Goal: Information Seeking & Learning: Learn about a topic

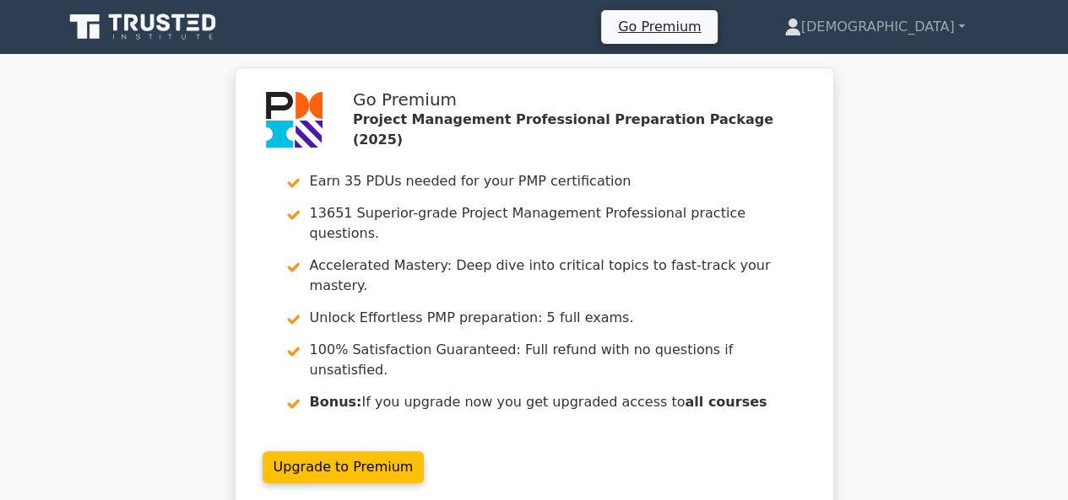
click at [131, 19] on icon at bounding box center [144, 27] width 162 height 32
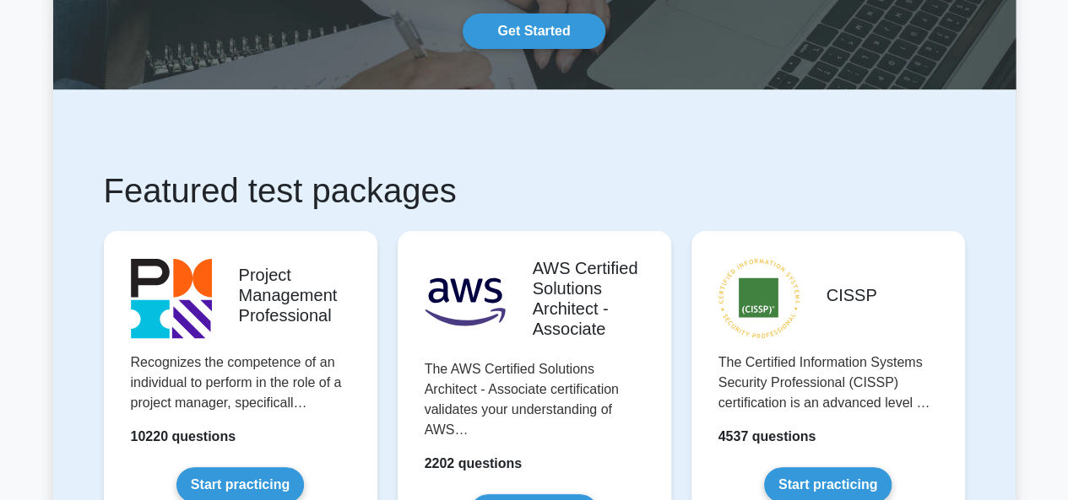
scroll to position [253, 0]
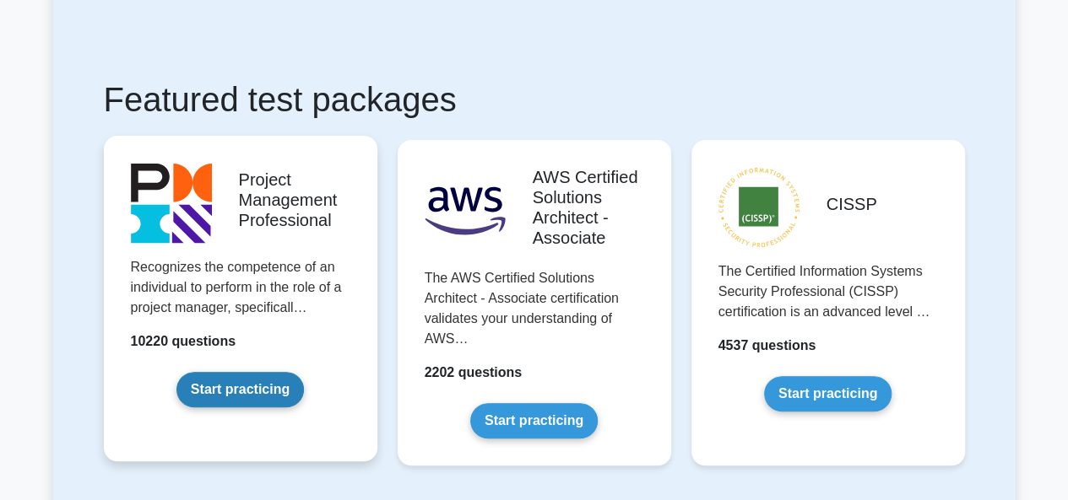
click at [255, 376] on link "Start practicing" at bounding box center [239, 389] width 127 height 35
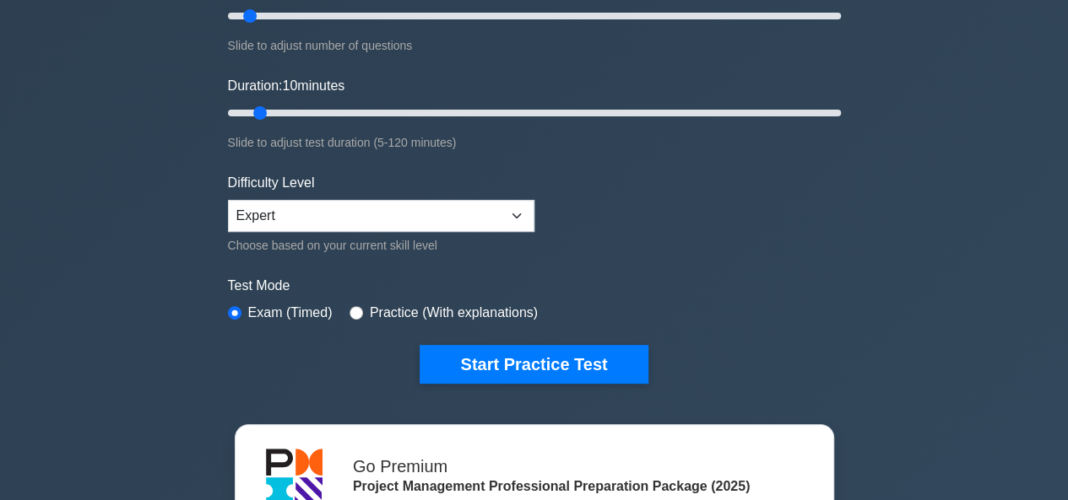
scroll to position [253, 0]
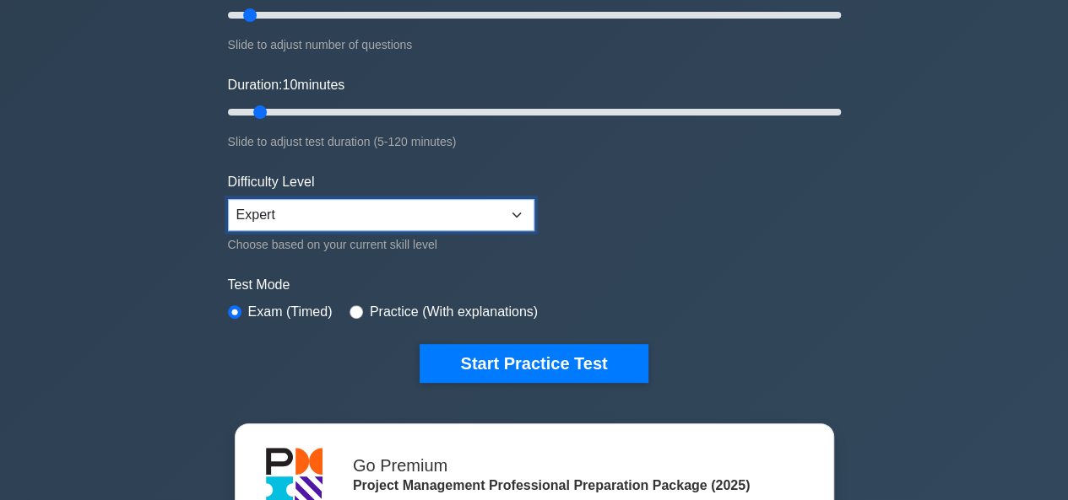
click at [439, 220] on select "Beginner Intermediate Expert" at bounding box center [381, 215] width 306 height 32
click at [228, 199] on select "Beginner Intermediate Expert" at bounding box center [381, 215] width 306 height 32
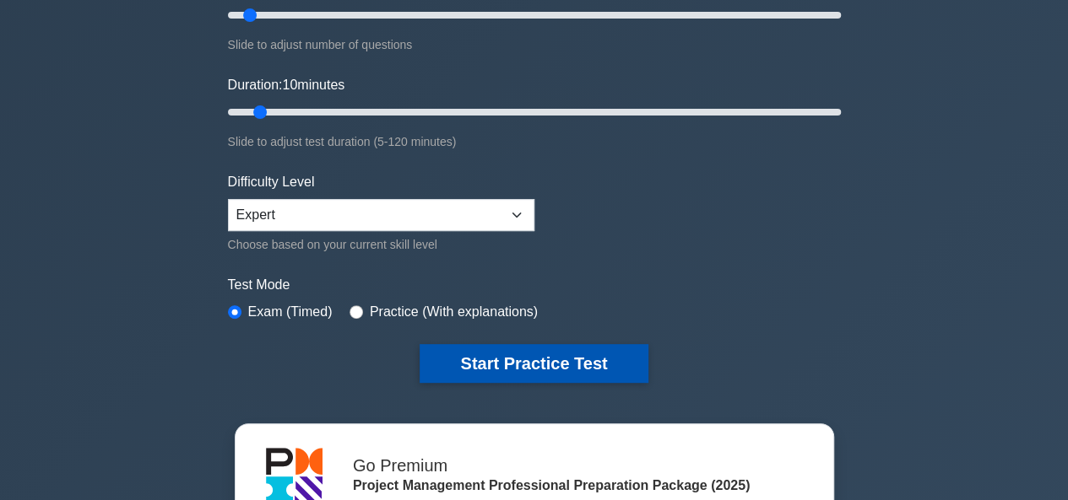
click at [485, 350] on button "Start Practice Test" at bounding box center [533, 363] width 228 height 39
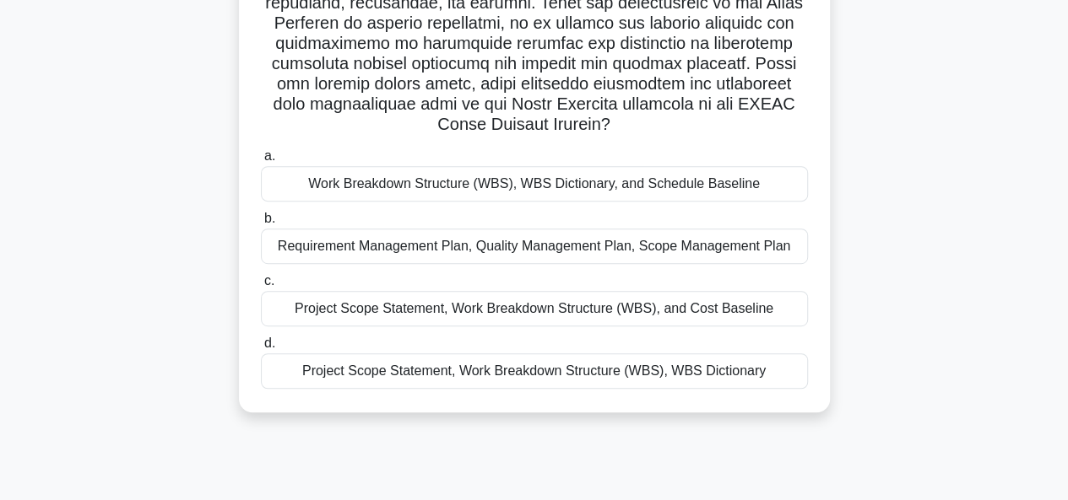
scroll to position [338, 0]
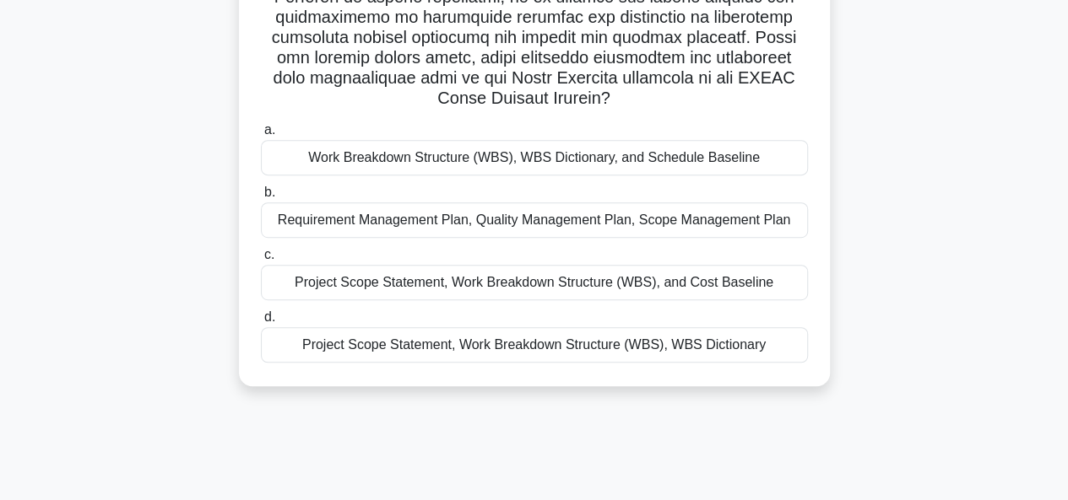
click at [553, 352] on div "Project Scope Statement, Work Breakdown Structure (WBS), WBS Dictionary" at bounding box center [534, 344] width 547 height 35
click at [261, 323] on input "d. Project Scope Statement, Work Breakdown Structure (WBS), WBS Dictionary" at bounding box center [261, 317] width 0 height 11
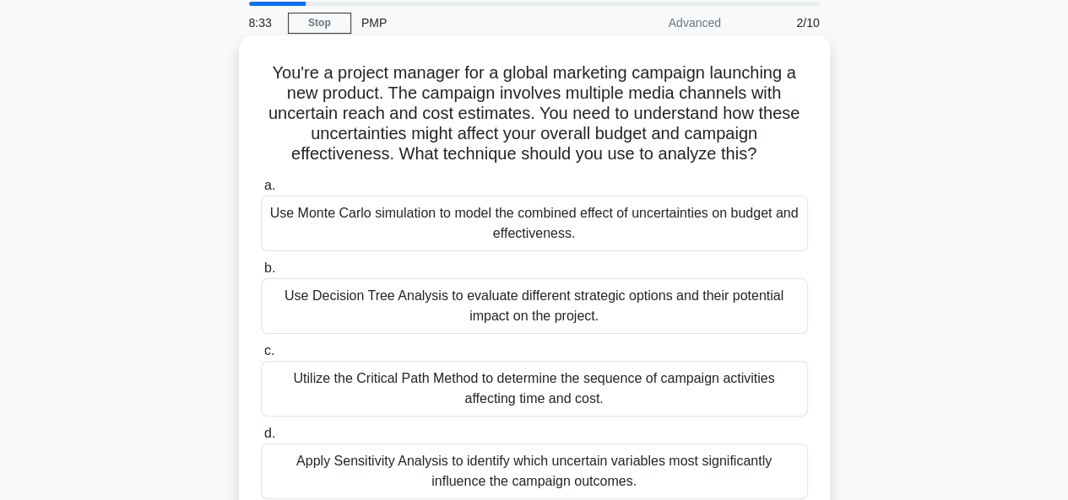
scroll to position [84, 0]
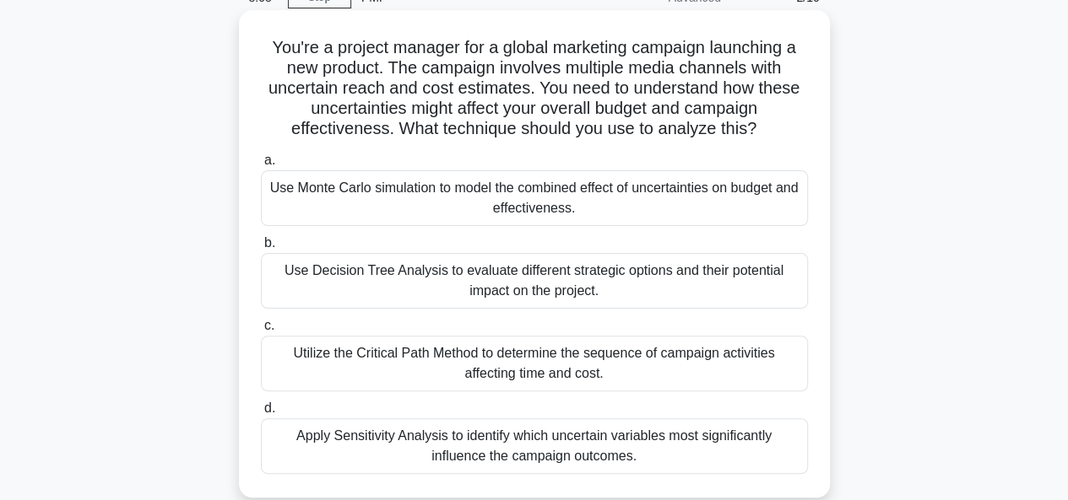
click at [481, 192] on div "Use Monte Carlo simulation to model the combined effect of uncertainties on bud…" at bounding box center [534, 198] width 547 height 56
click at [261, 166] on input "a. Use Monte Carlo simulation to model the combined effect of uncertainties on …" at bounding box center [261, 160] width 0 height 11
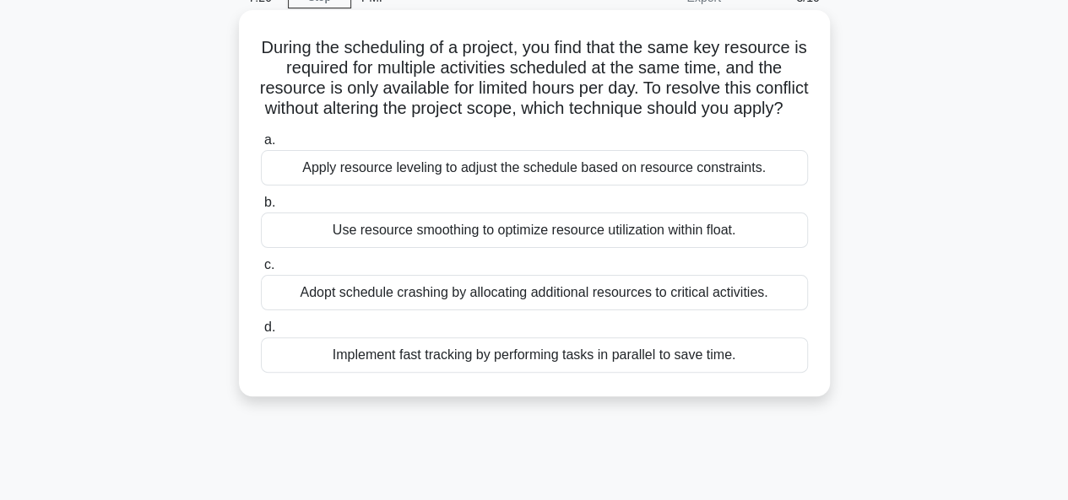
click at [333, 248] on div "Use resource smoothing to optimize resource utilization within float." at bounding box center [534, 230] width 547 height 35
click at [261, 208] on input "b. Use resource smoothing to optimize resource utilization within float." at bounding box center [261, 202] width 0 height 11
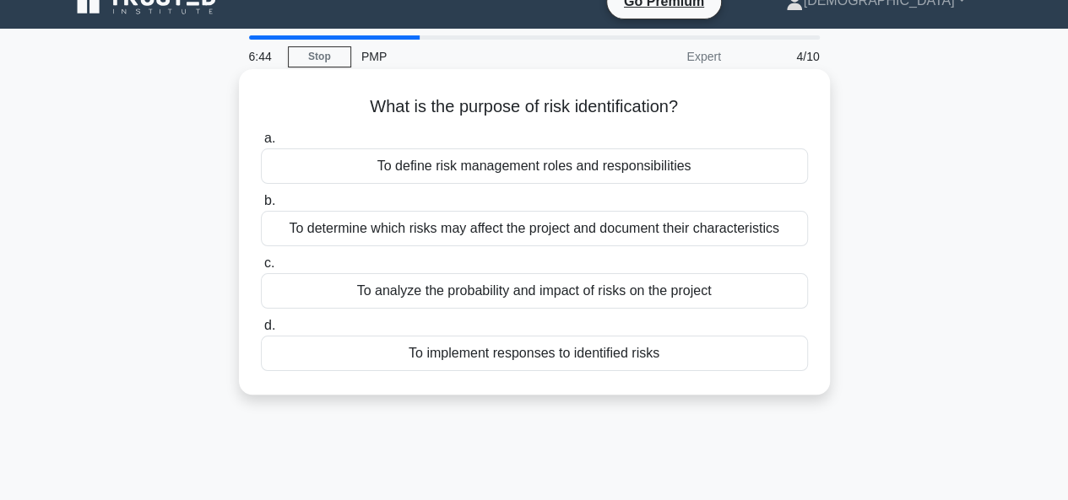
scroll to position [0, 0]
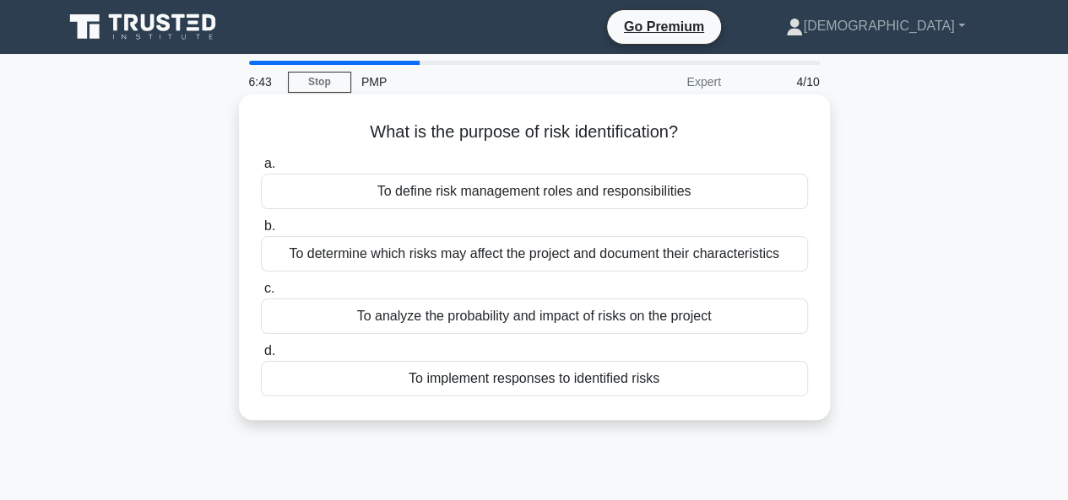
click at [636, 253] on div "To determine which risks may affect the project and document their characterist…" at bounding box center [534, 253] width 547 height 35
click at [261, 232] on input "b. To determine which risks may affect the project and document their character…" at bounding box center [261, 226] width 0 height 11
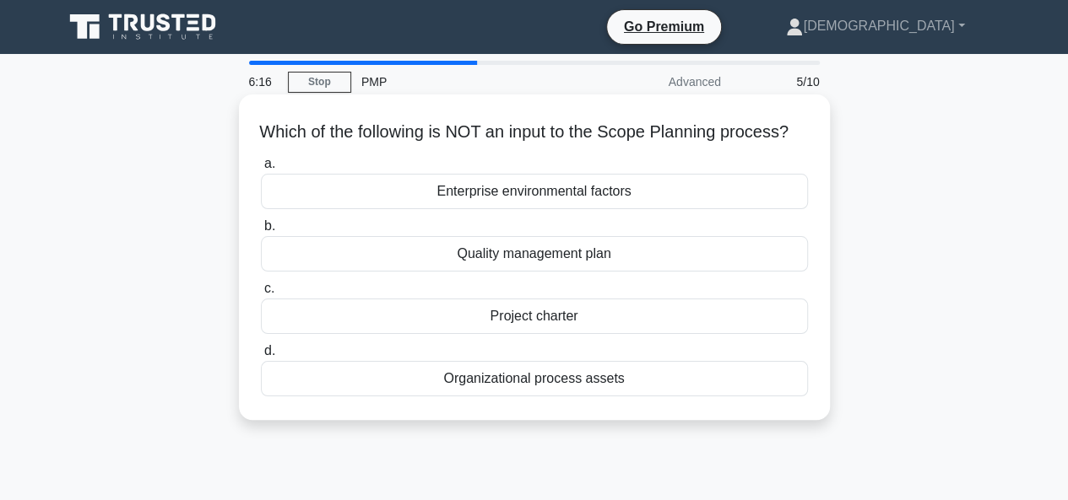
click at [595, 272] on div "Quality management plan" at bounding box center [534, 253] width 547 height 35
click at [261, 232] on input "b. Quality management plan" at bounding box center [261, 226] width 0 height 11
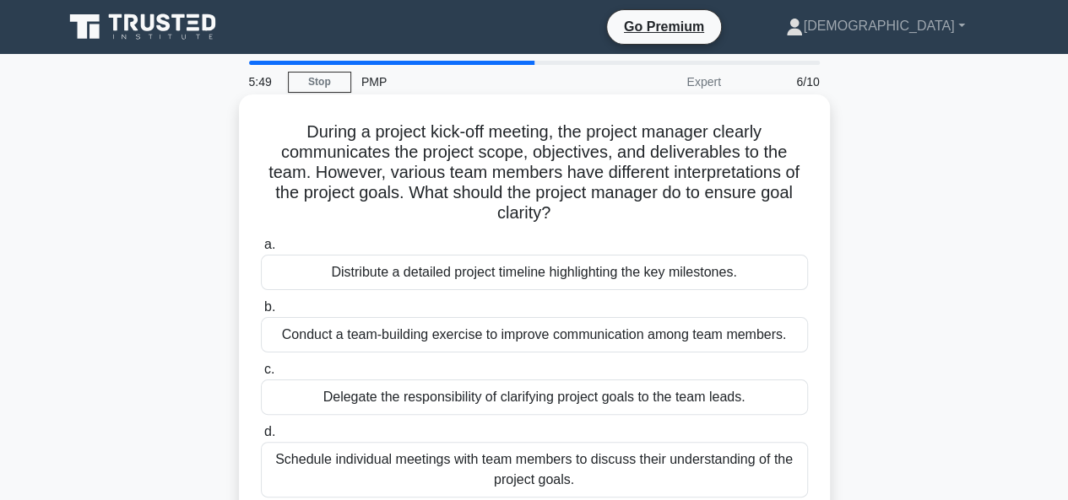
scroll to position [84, 0]
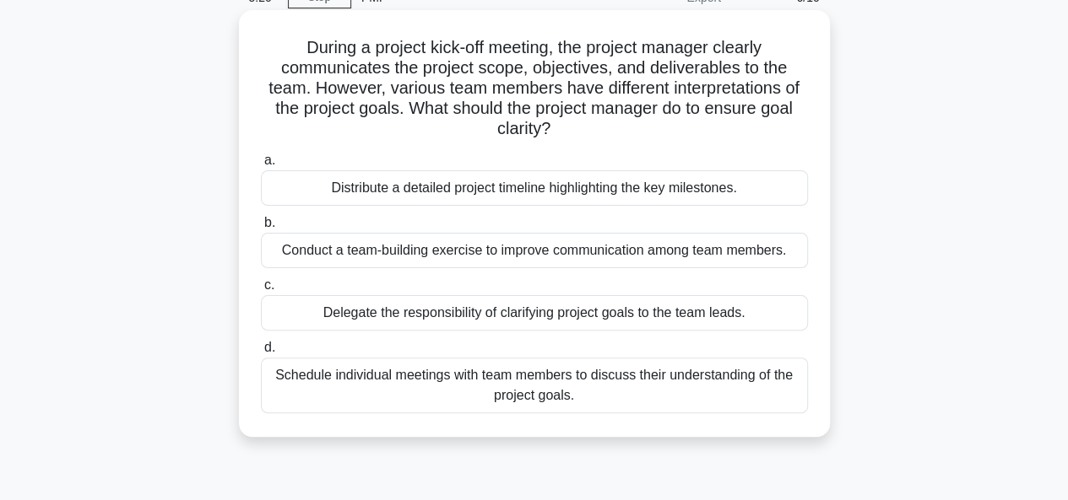
click at [446, 381] on div "Schedule individual meetings with team members to discuss their understanding o…" at bounding box center [534, 386] width 547 height 56
click at [261, 354] on input "d. Schedule individual meetings with team members to discuss their understandin…" at bounding box center [261, 348] width 0 height 11
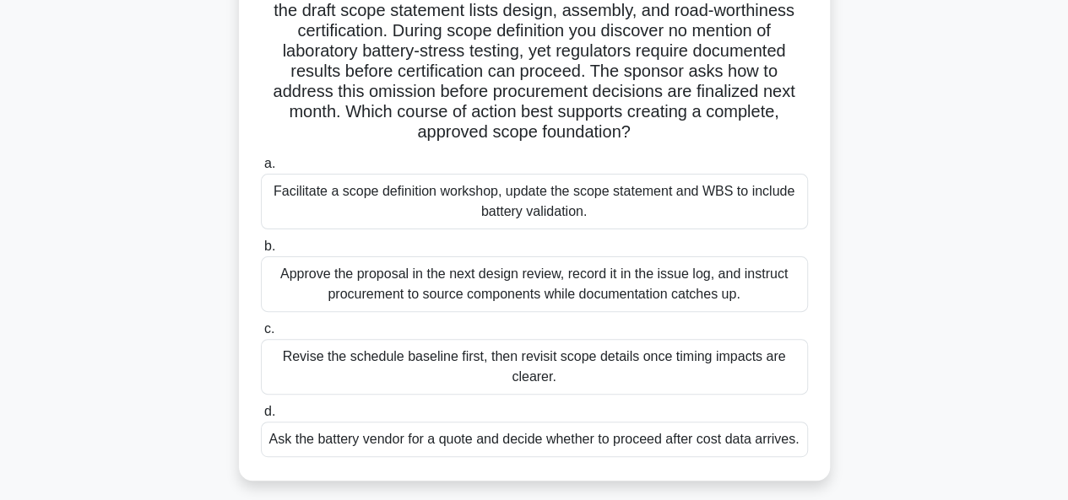
scroll to position [169, 0]
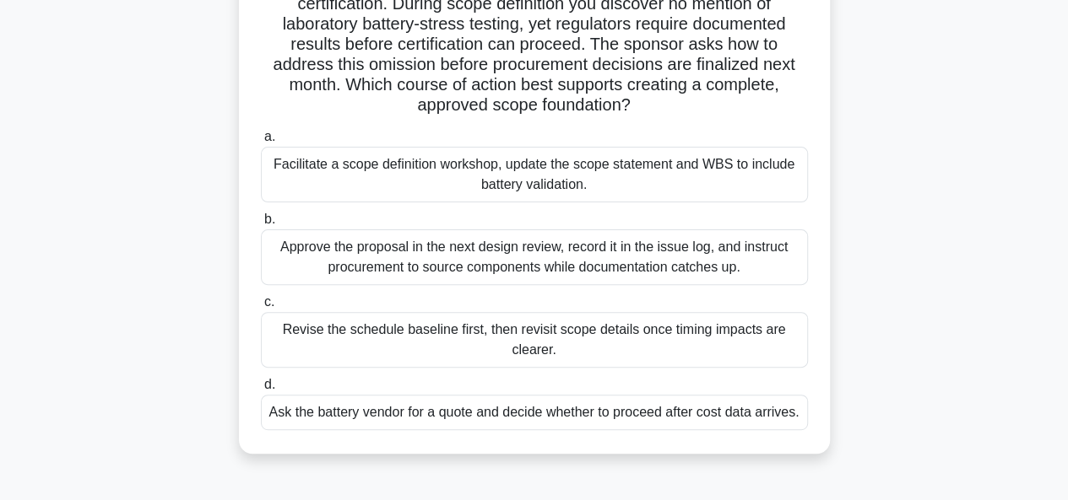
click at [611, 192] on div "Facilitate a scope definition workshop, update the scope statement and WBS to i…" at bounding box center [534, 175] width 547 height 56
click at [261, 143] on input "a. Facilitate a scope definition workshop, update the scope statement and WBS t…" at bounding box center [261, 137] width 0 height 11
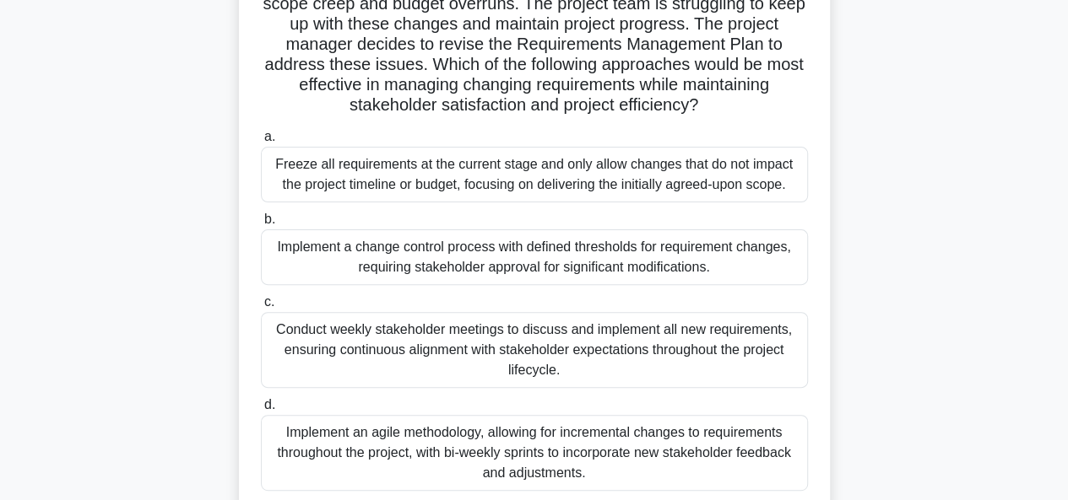
click at [370, 252] on div "Implement a change control process with defined thresholds for requirement chan…" at bounding box center [534, 258] width 547 height 56
click at [261, 225] on input "b. Implement a change control process with defined thresholds for requirement c…" at bounding box center [261, 219] width 0 height 11
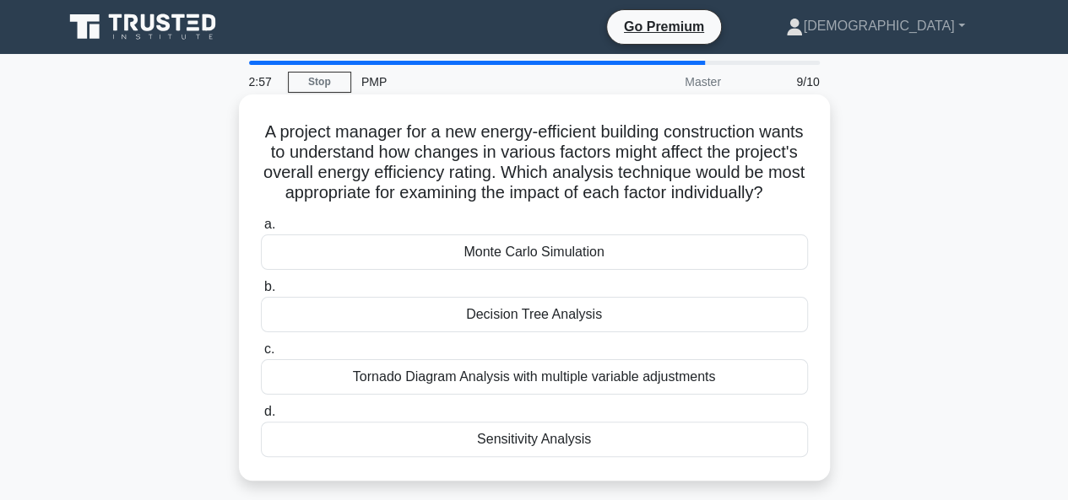
scroll to position [84, 0]
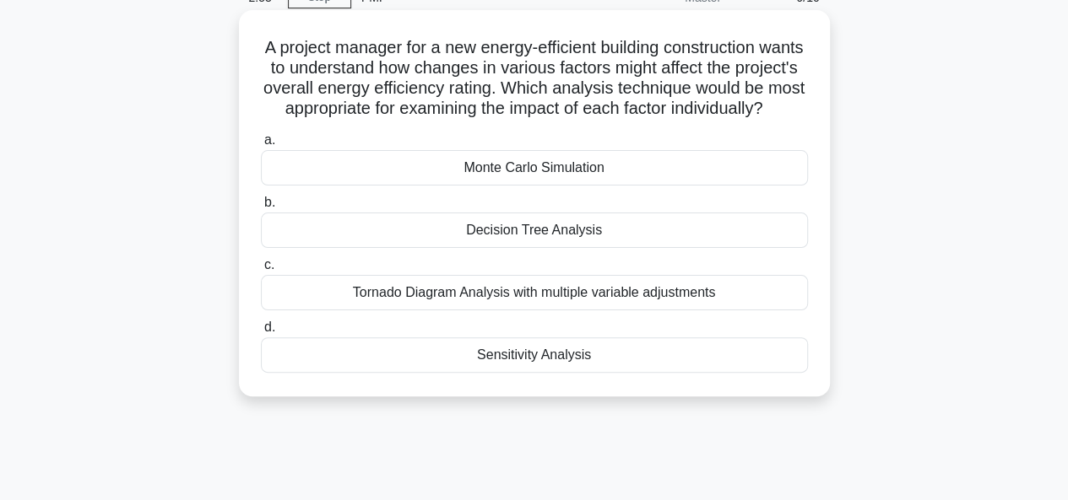
click at [522, 373] on div "Sensitivity Analysis" at bounding box center [534, 355] width 547 height 35
click at [261, 333] on input "d. Sensitivity Analysis" at bounding box center [261, 327] width 0 height 11
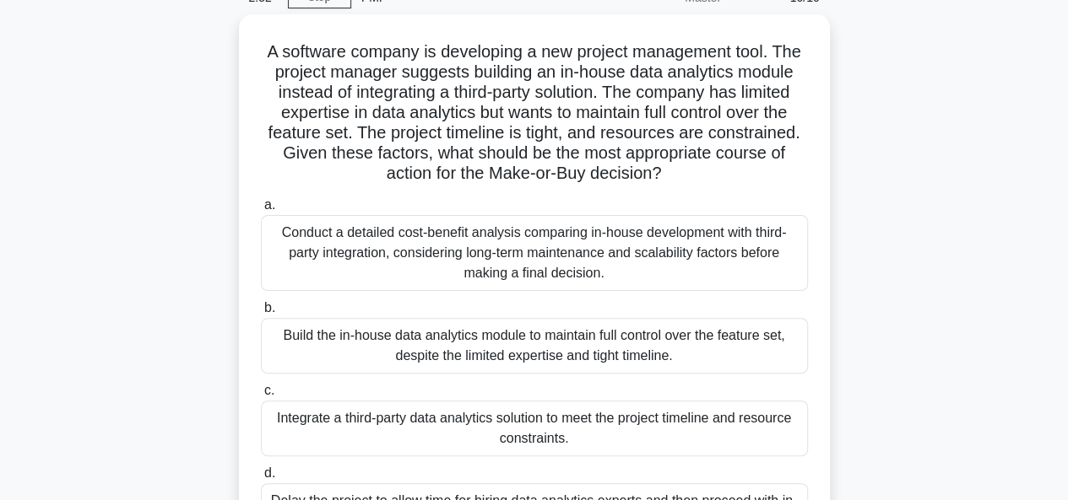
scroll to position [0, 0]
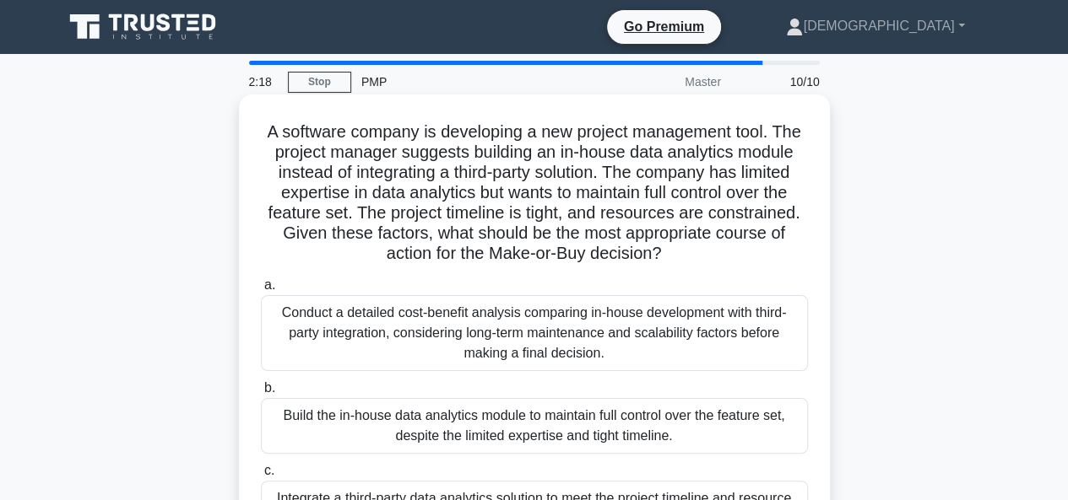
click at [699, 200] on h5 "A software company is developing a new project management tool. The project man…" at bounding box center [534, 193] width 550 height 143
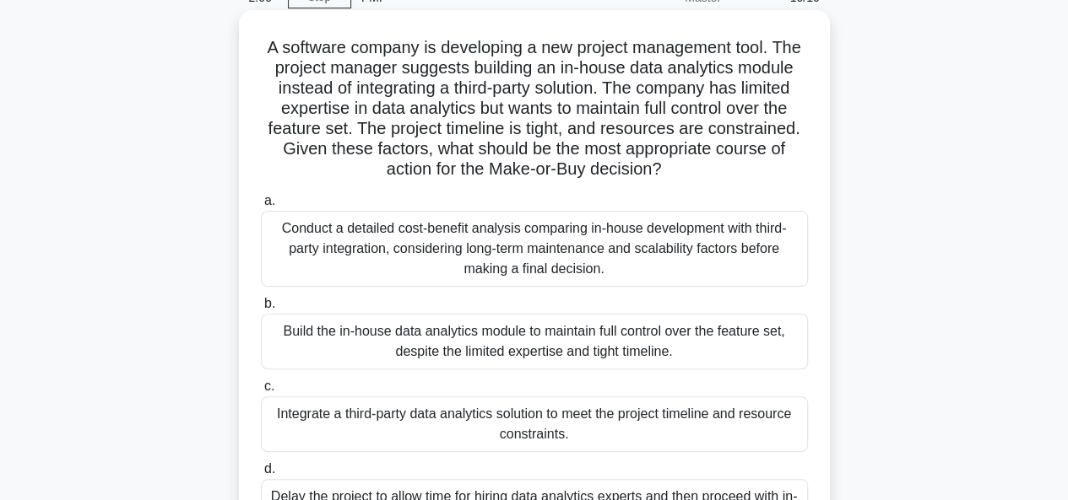
scroll to position [169, 0]
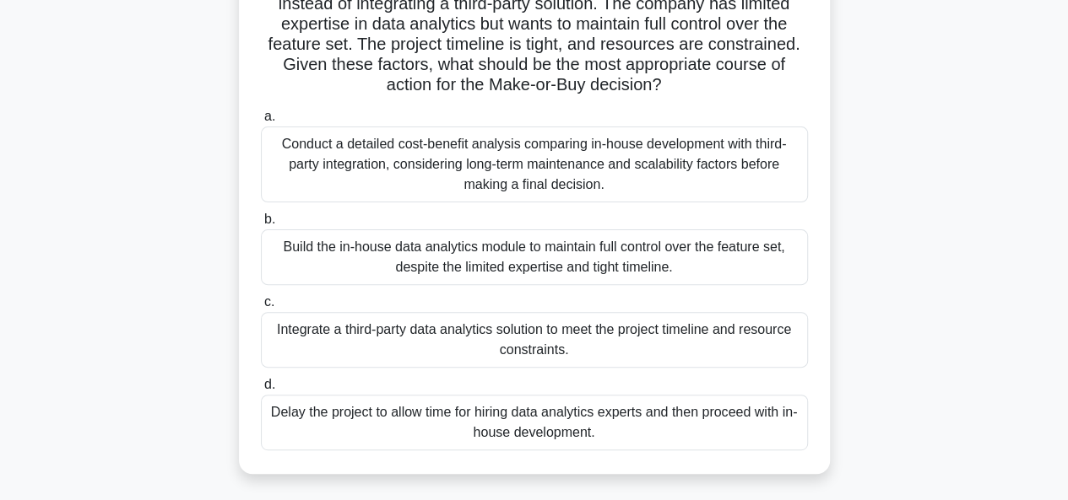
click at [668, 192] on div "Conduct a detailed cost-benefit analysis comparing in-house development with th…" at bounding box center [534, 165] width 547 height 76
click at [261, 122] on input "a. Conduct a detailed cost-benefit analysis comparing in-house development with…" at bounding box center [261, 116] width 0 height 11
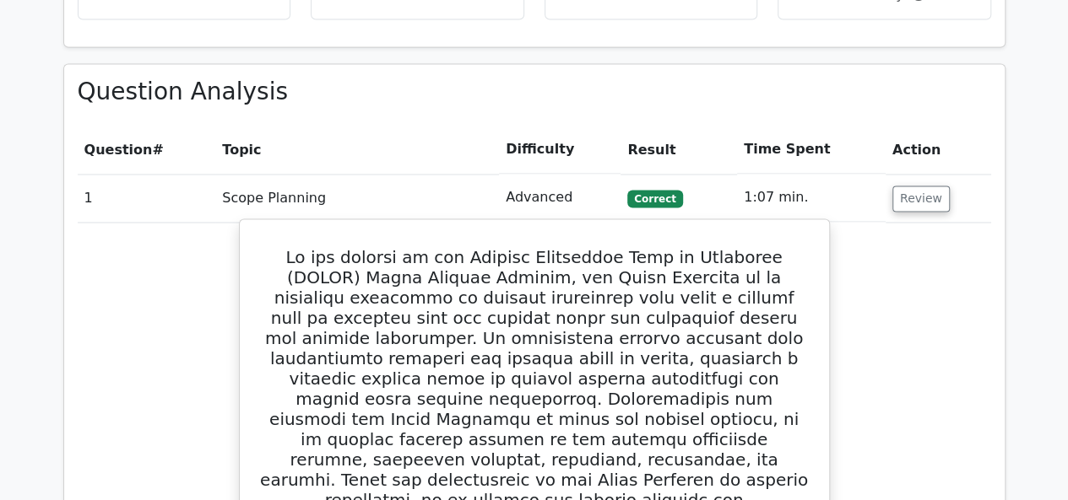
scroll to position [1350, 0]
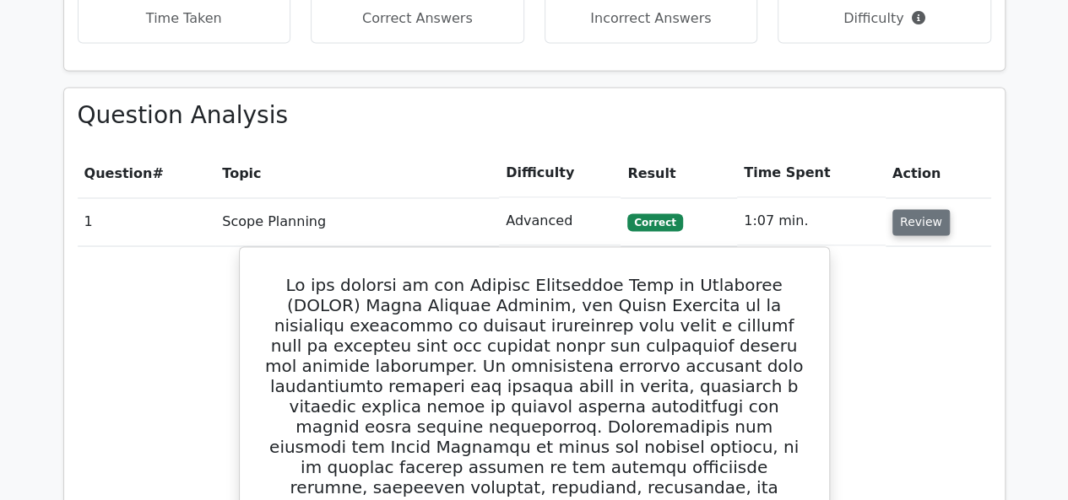
click at [916, 209] on button "Review" at bounding box center [920, 222] width 57 height 26
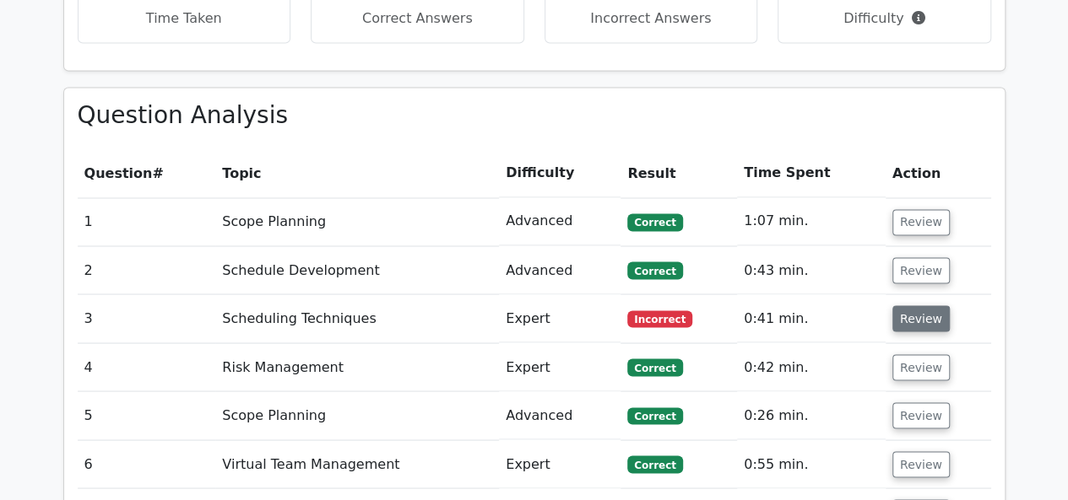
click at [926, 305] on button "Review" at bounding box center [920, 318] width 57 height 26
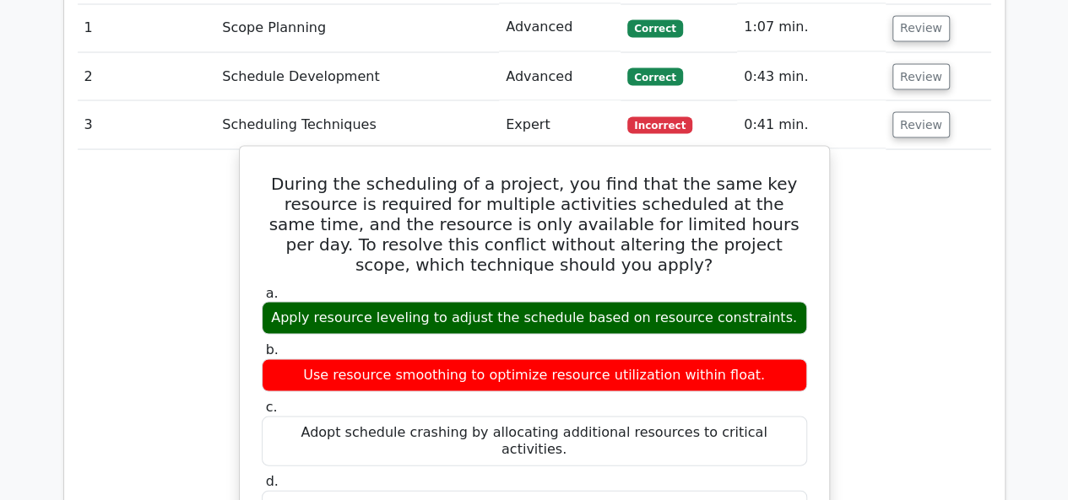
scroll to position [1519, 0]
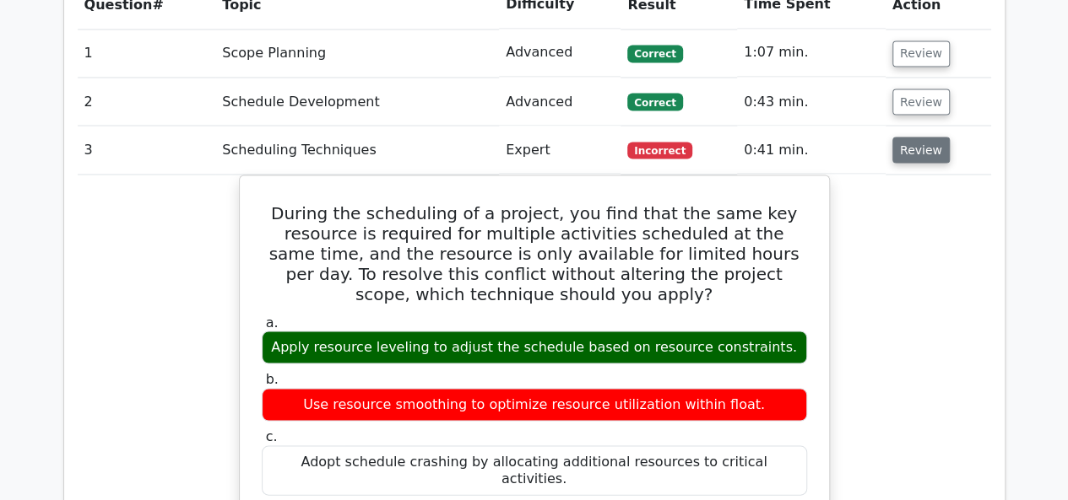
click at [898, 137] on button "Review" at bounding box center [920, 150] width 57 height 26
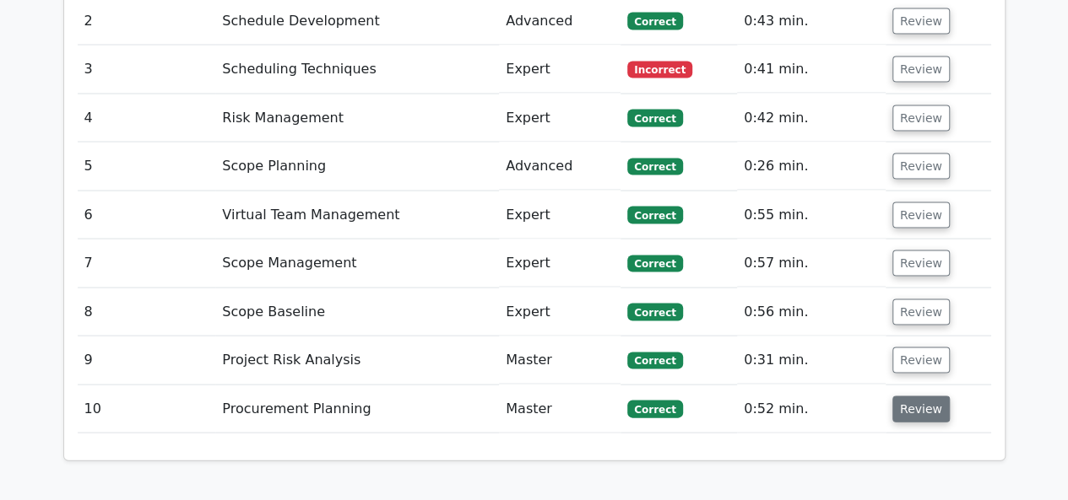
scroll to position [1772, 0]
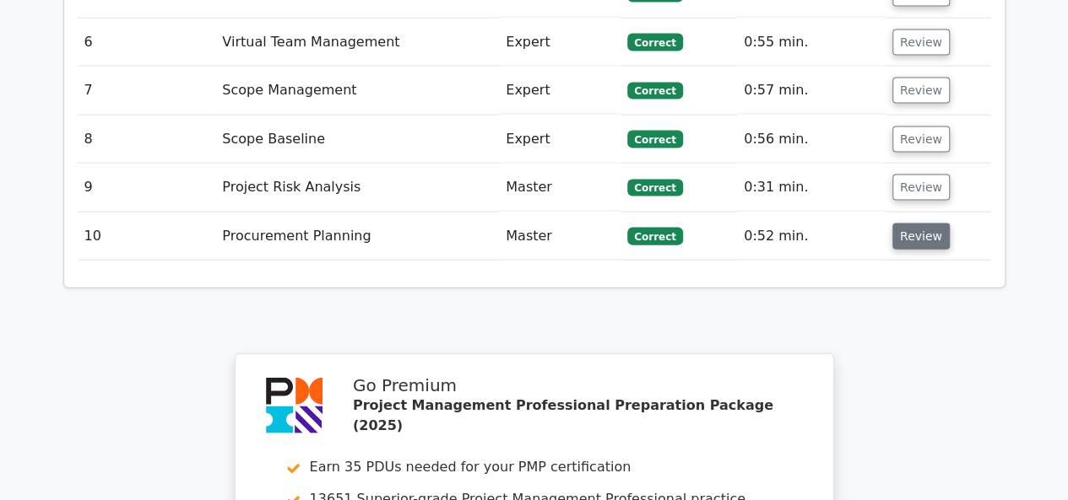
click at [911, 224] on button "Review" at bounding box center [920, 237] width 57 height 26
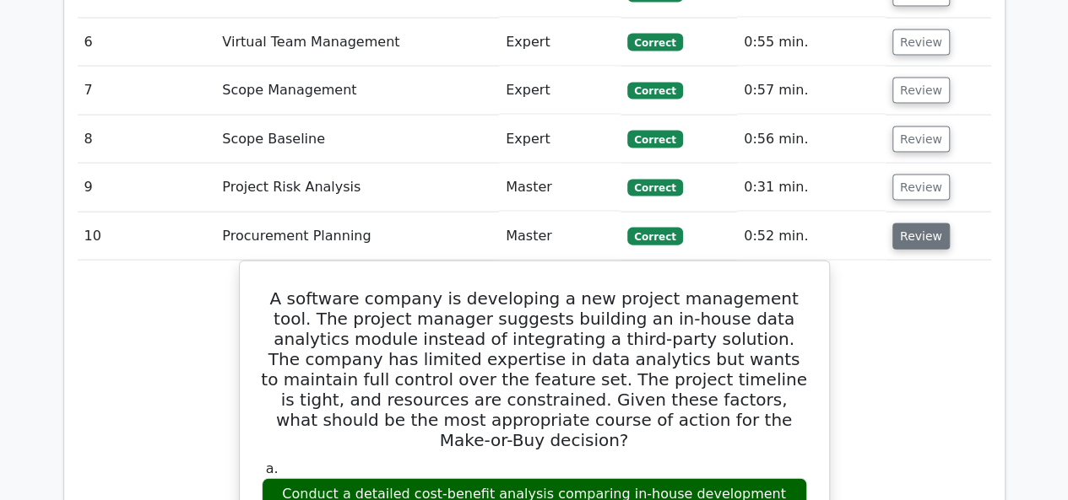
click at [911, 224] on button "Review" at bounding box center [920, 237] width 57 height 26
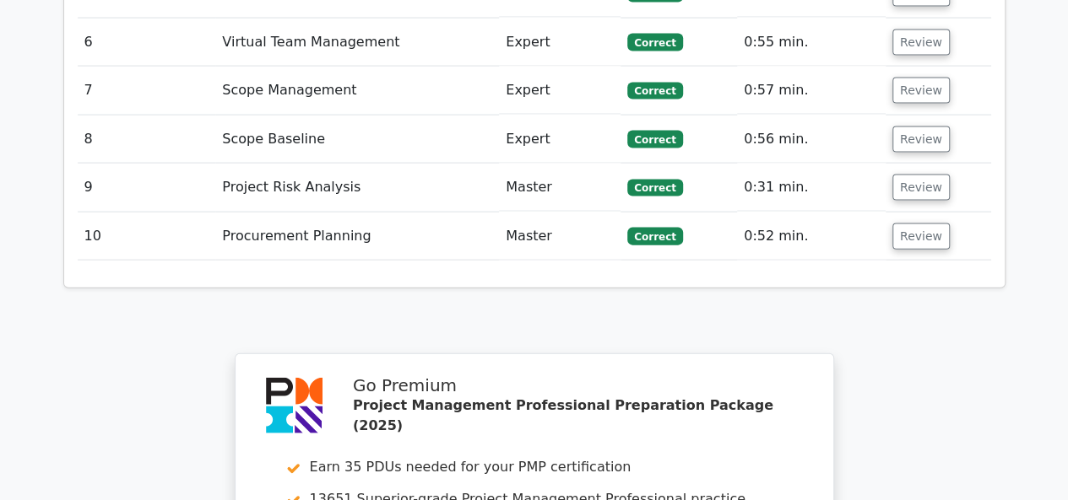
click at [916, 164] on td "Review" at bounding box center [937, 188] width 105 height 48
click at [919, 175] on button "Review" at bounding box center [920, 188] width 57 height 26
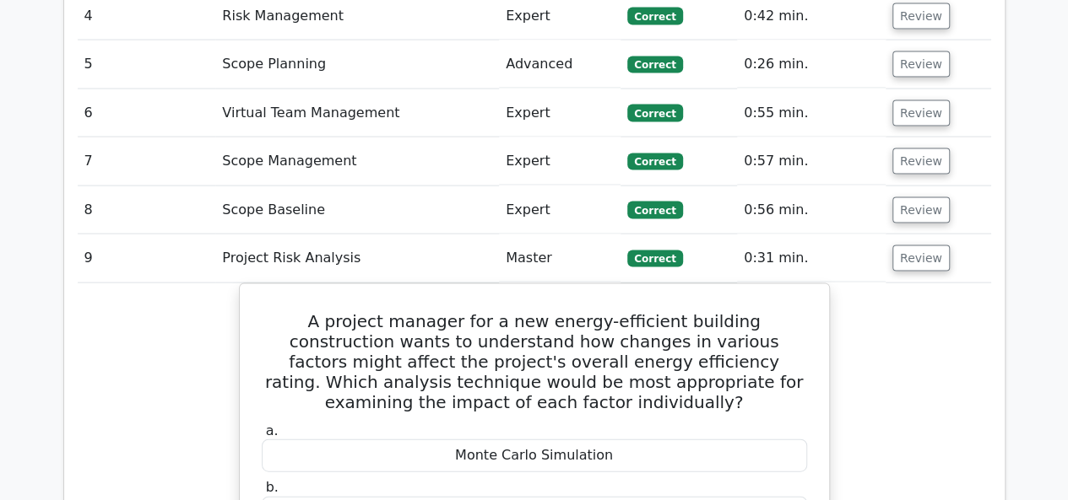
scroll to position [1688, 0]
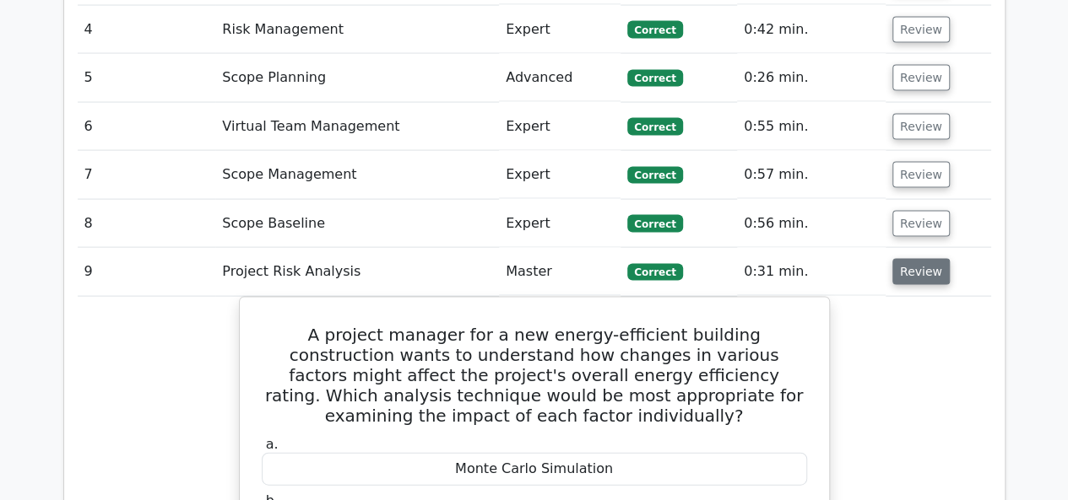
click at [922, 259] on button "Review" at bounding box center [920, 272] width 57 height 26
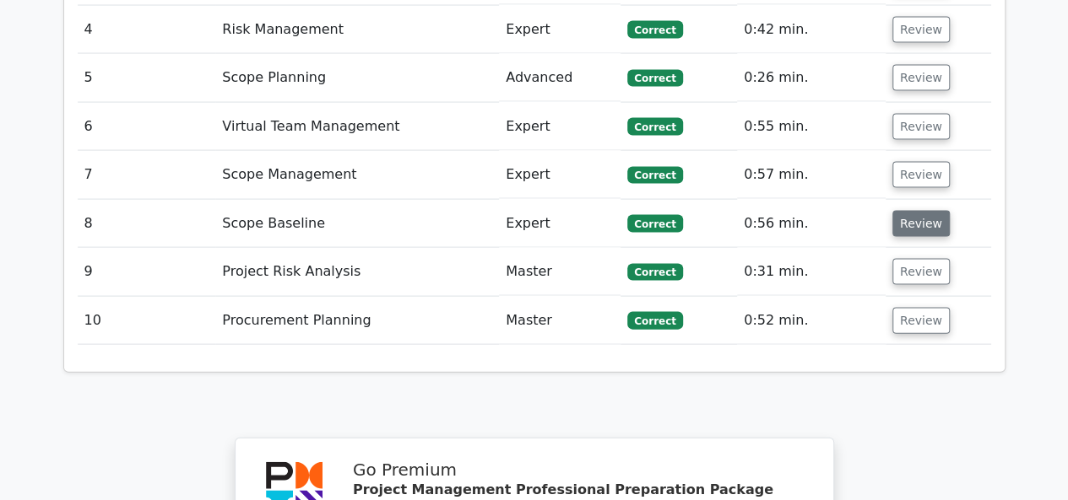
click at [922, 211] on button "Review" at bounding box center [920, 224] width 57 height 26
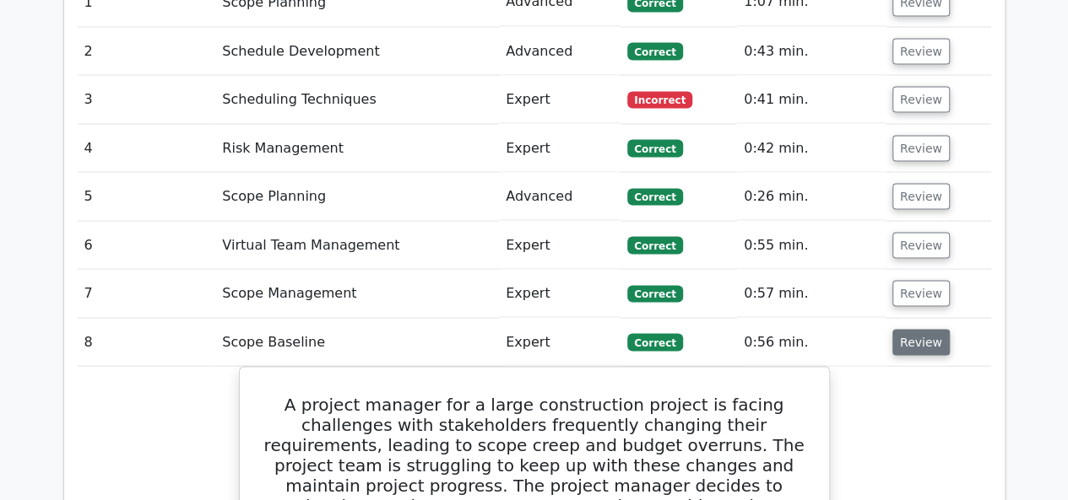
scroll to position [1435, 0]
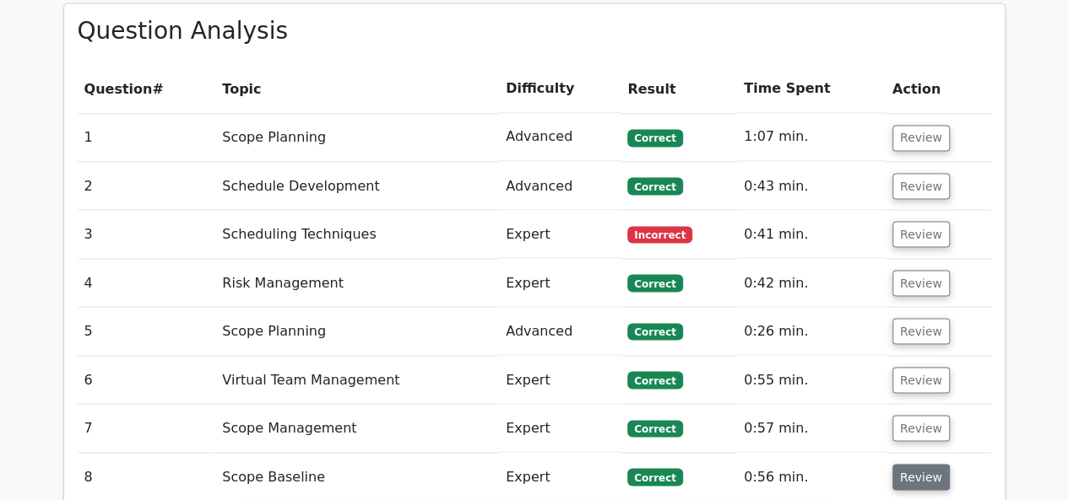
click at [915, 464] on button "Review" at bounding box center [920, 477] width 57 height 26
click at [916, 415] on button "Review" at bounding box center [920, 428] width 57 height 26
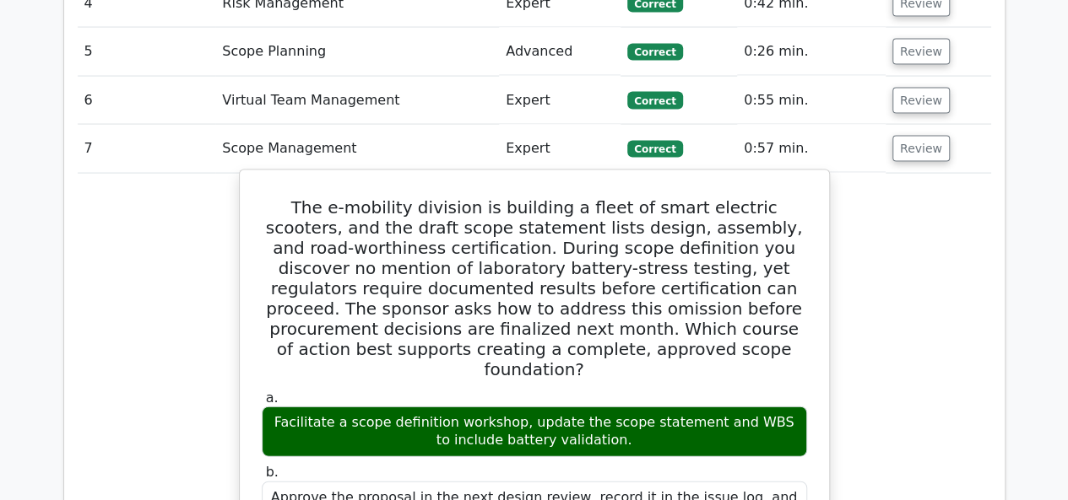
scroll to position [1688, 0]
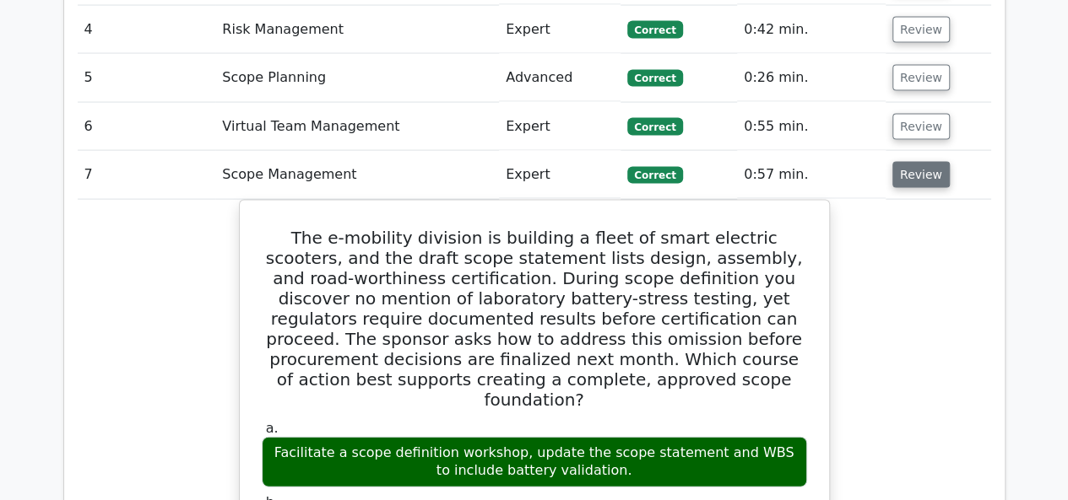
click at [895, 162] on button "Review" at bounding box center [920, 175] width 57 height 26
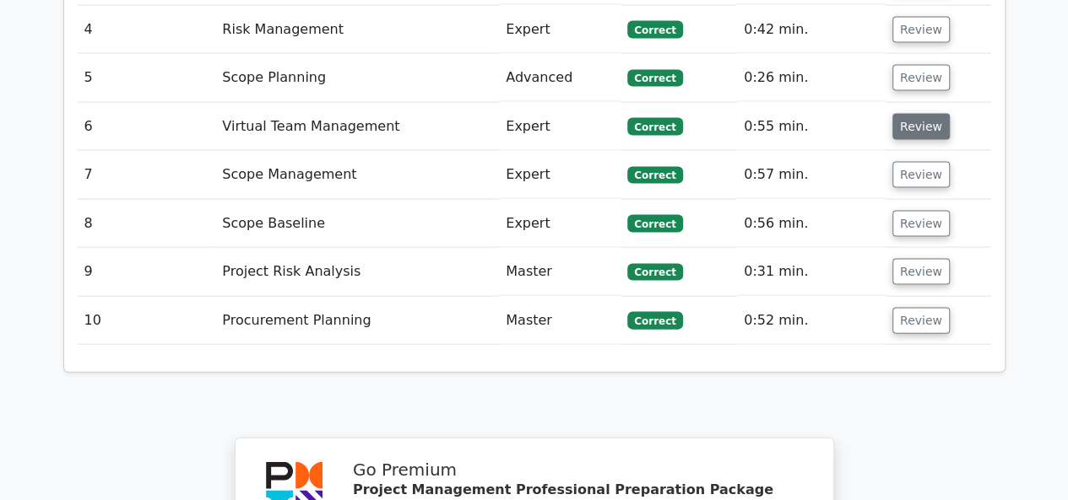
click at [911, 114] on button "Review" at bounding box center [920, 127] width 57 height 26
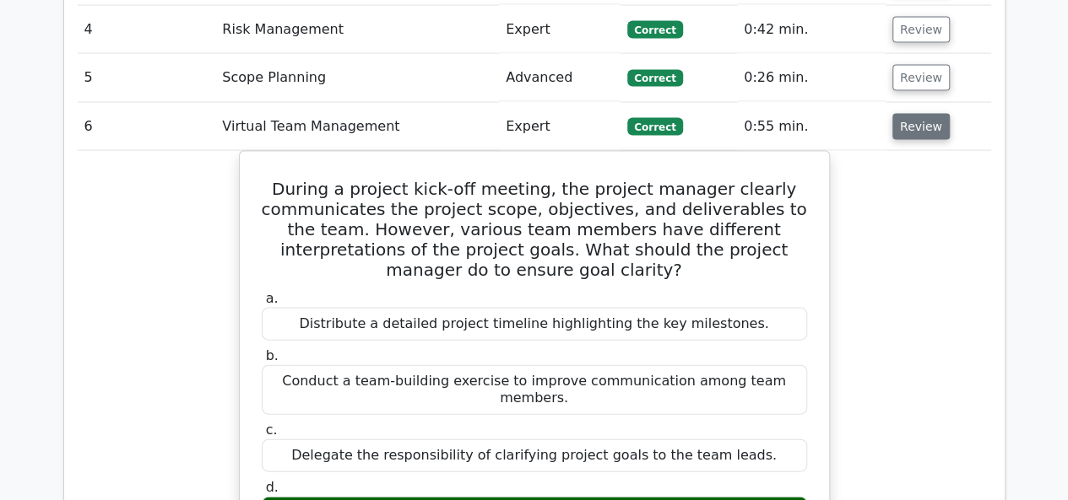
click at [911, 114] on button "Review" at bounding box center [920, 127] width 57 height 26
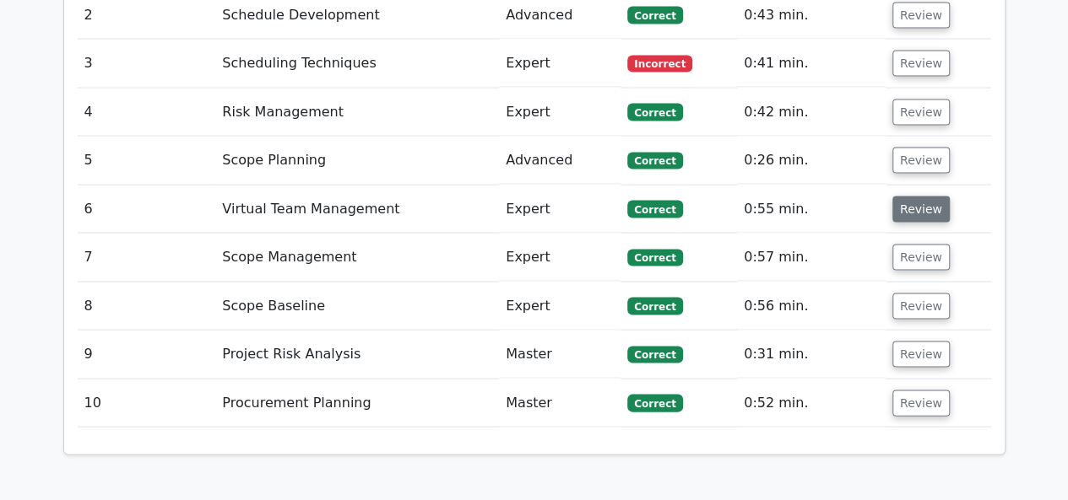
scroll to position [1519, 0]
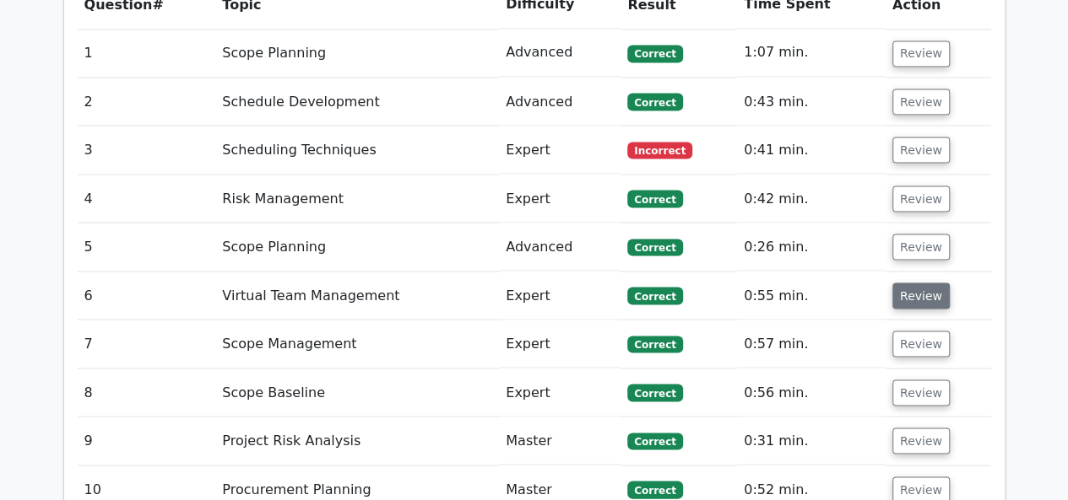
click at [907, 283] on button "Review" at bounding box center [920, 296] width 57 height 26
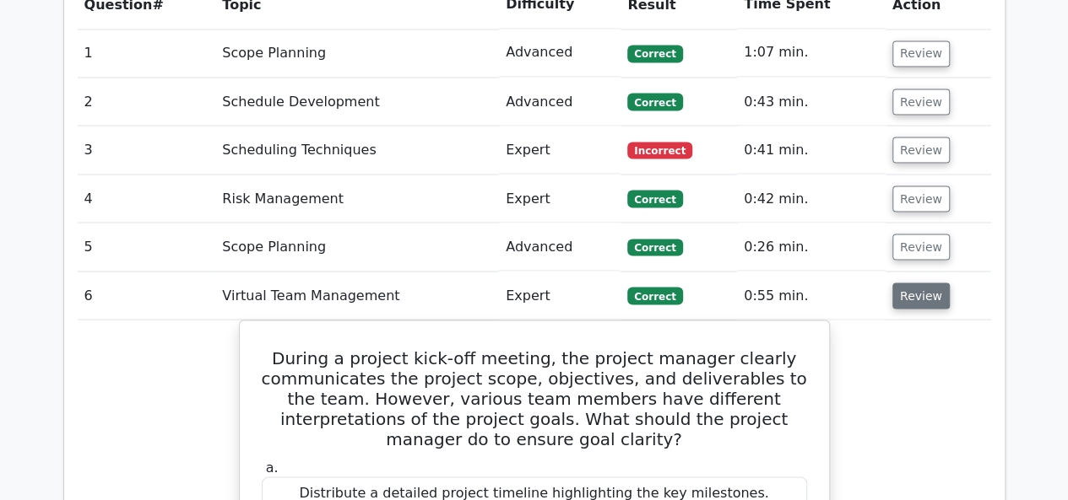
click at [908, 283] on button "Review" at bounding box center [920, 296] width 57 height 26
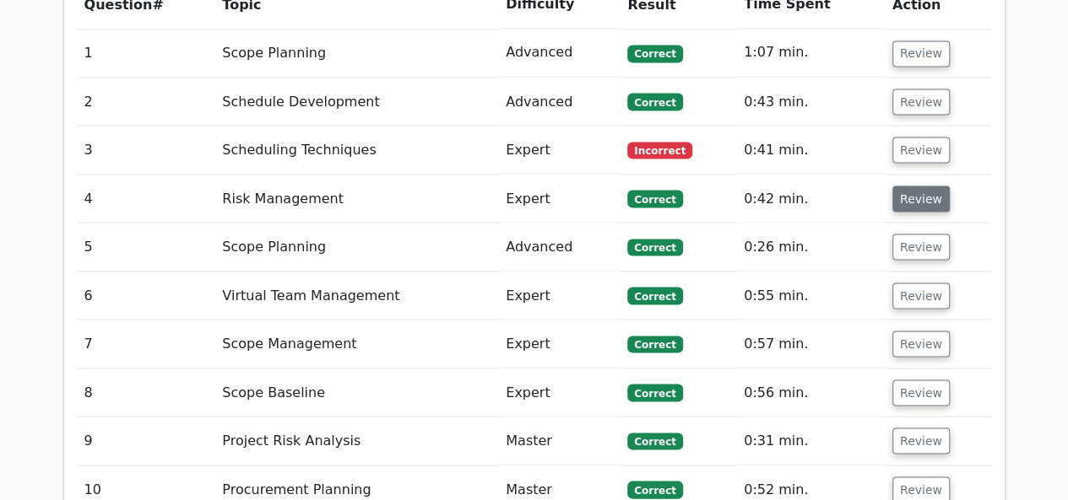
click at [920, 186] on button "Review" at bounding box center [920, 199] width 57 height 26
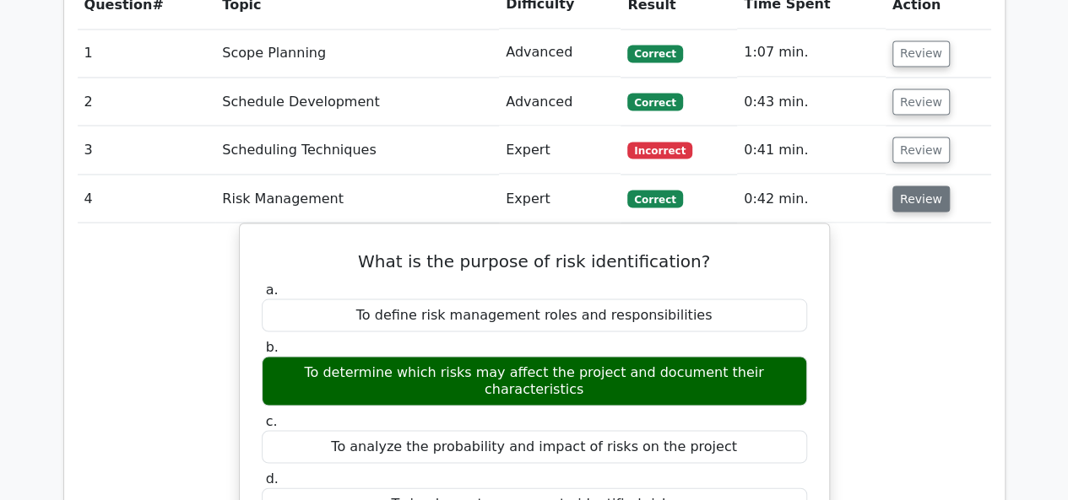
click at [920, 186] on button "Review" at bounding box center [920, 199] width 57 height 26
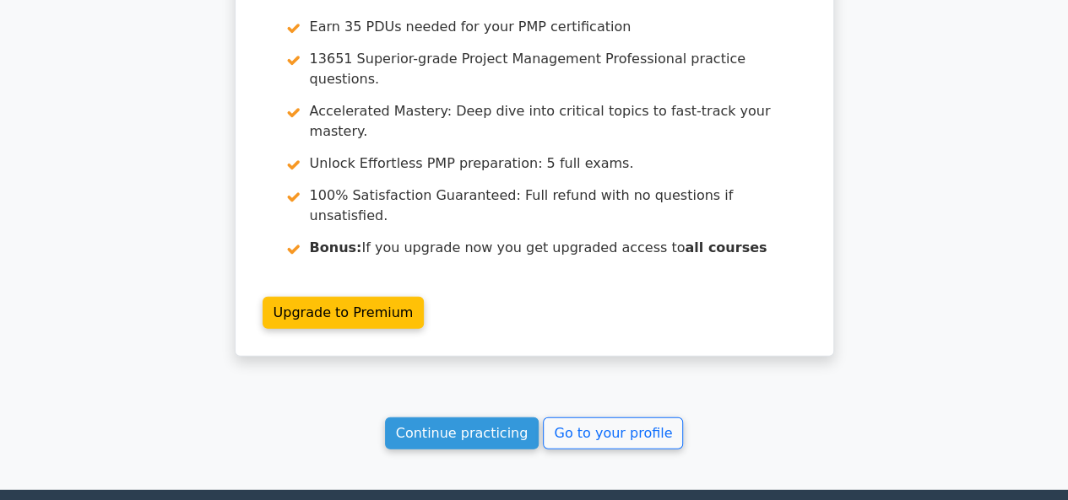
scroll to position [2187, 0]
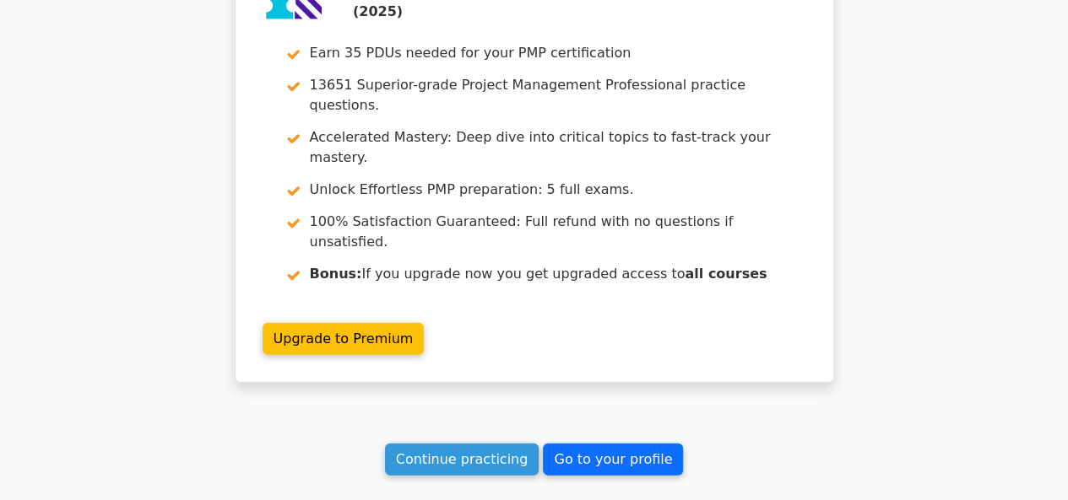
click at [630, 444] on link "Go to your profile" at bounding box center [613, 460] width 140 height 32
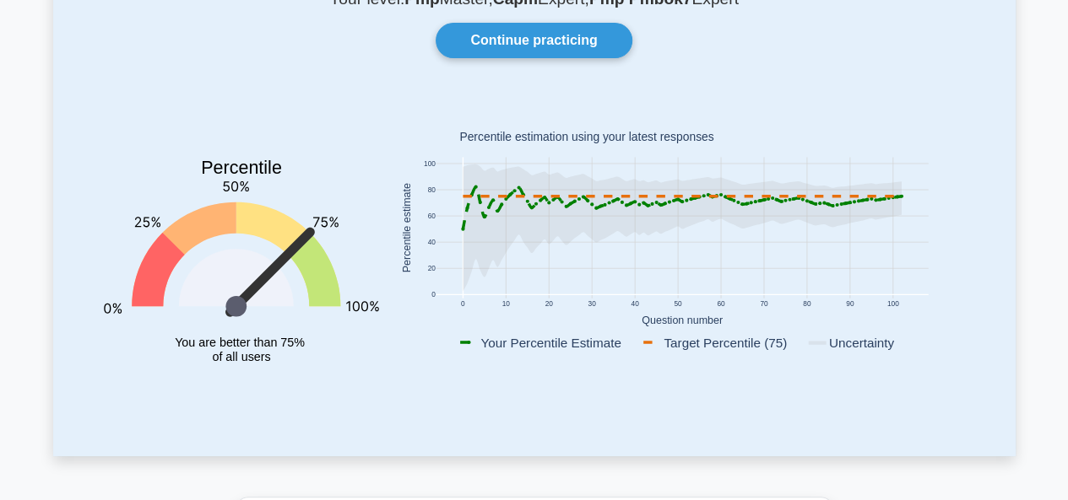
scroll to position [169, 0]
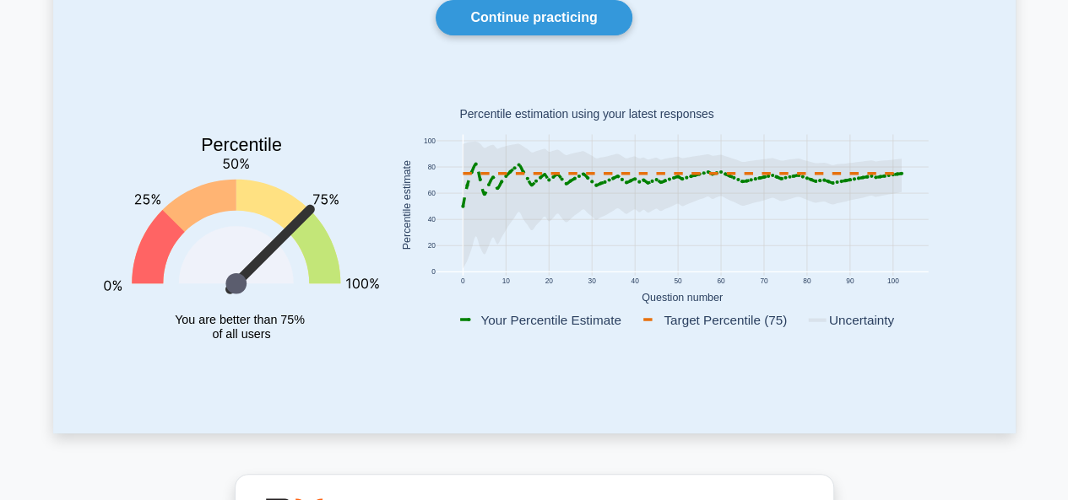
click at [897, 172] on icon at bounding box center [681, 186] width 438 height 42
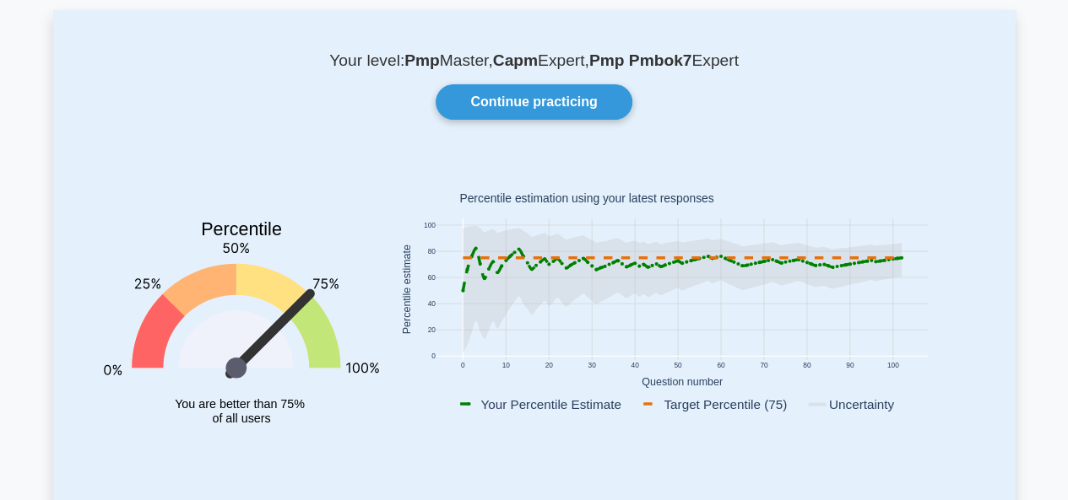
scroll to position [0, 0]
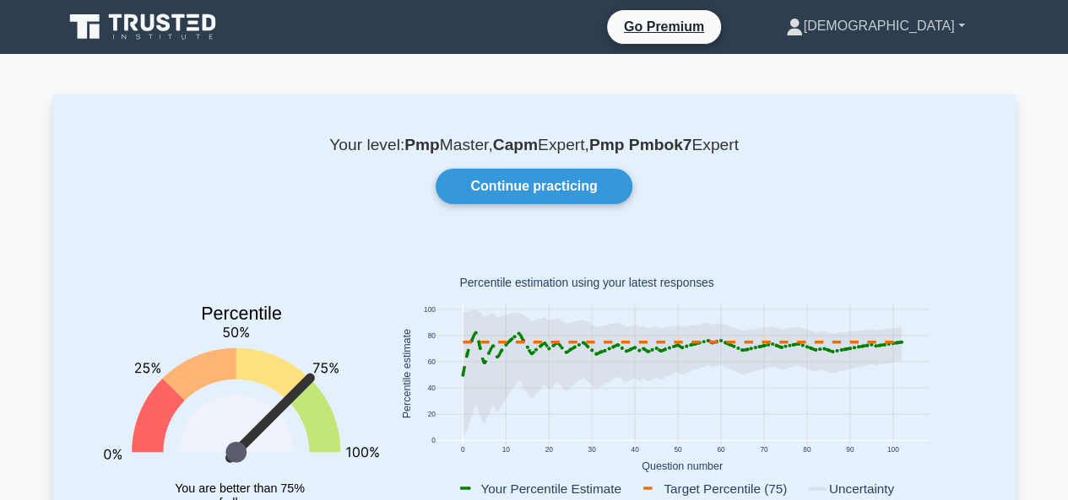
click at [924, 33] on link "[DEMOGRAPHIC_DATA]" at bounding box center [874, 26] width 259 height 34
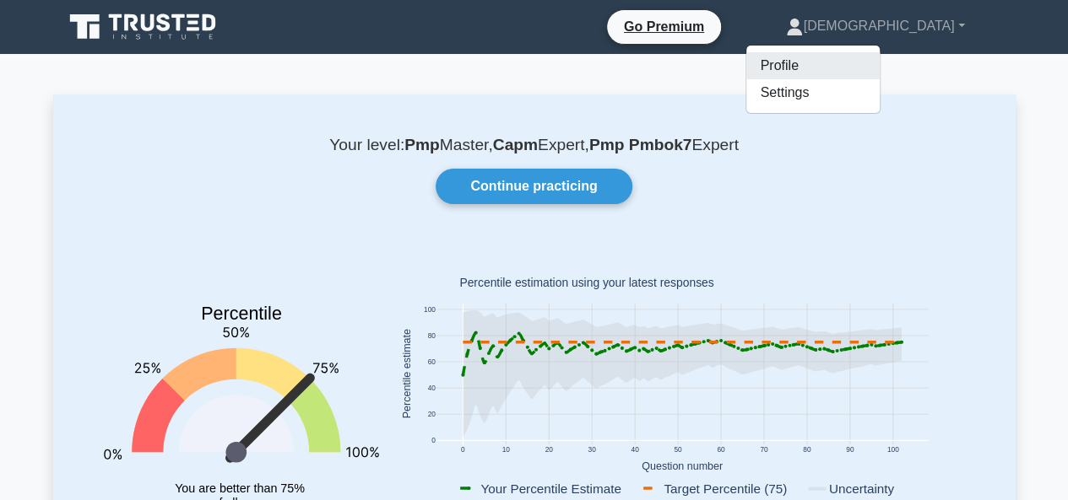
click at [879, 58] on link "Profile" at bounding box center [812, 65] width 133 height 27
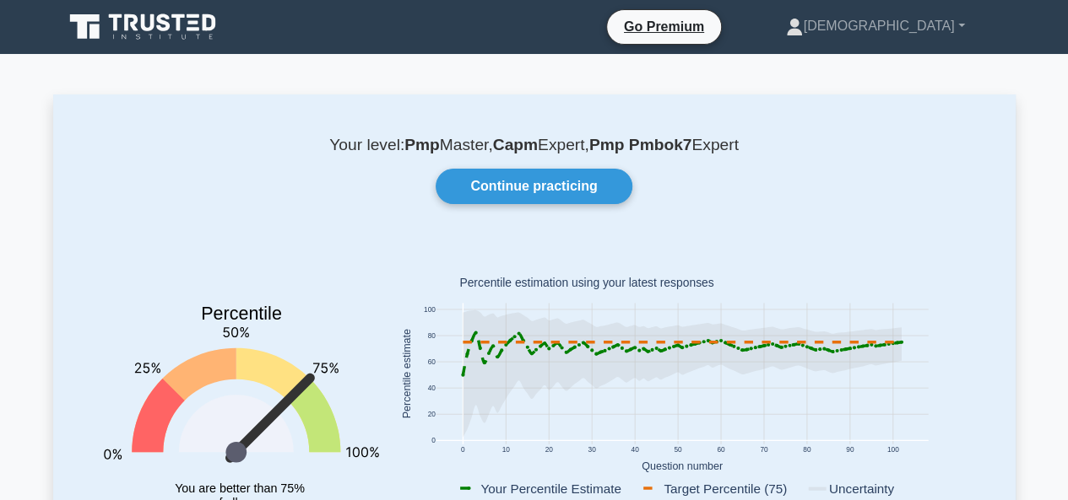
click at [143, 28] on icon at bounding box center [148, 22] width 14 height 17
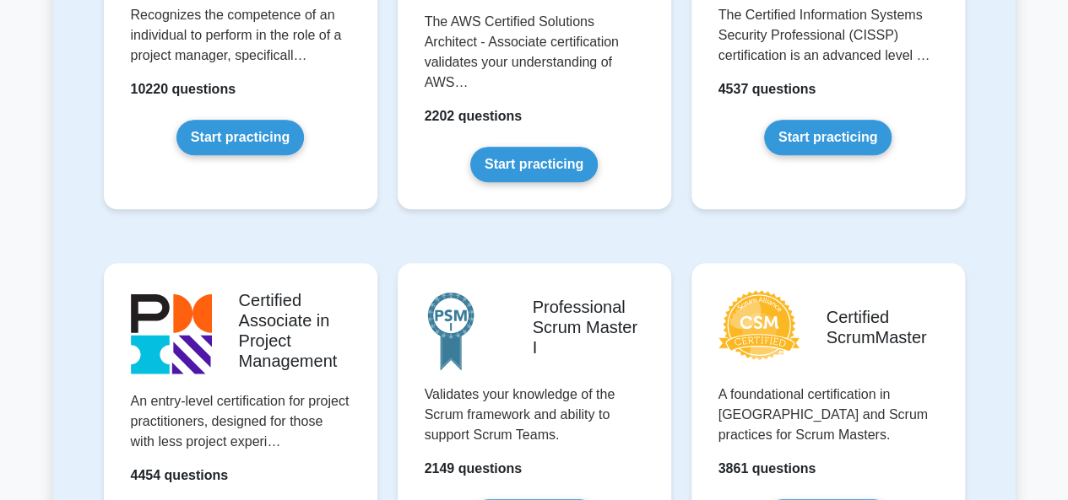
scroll to position [422, 0]
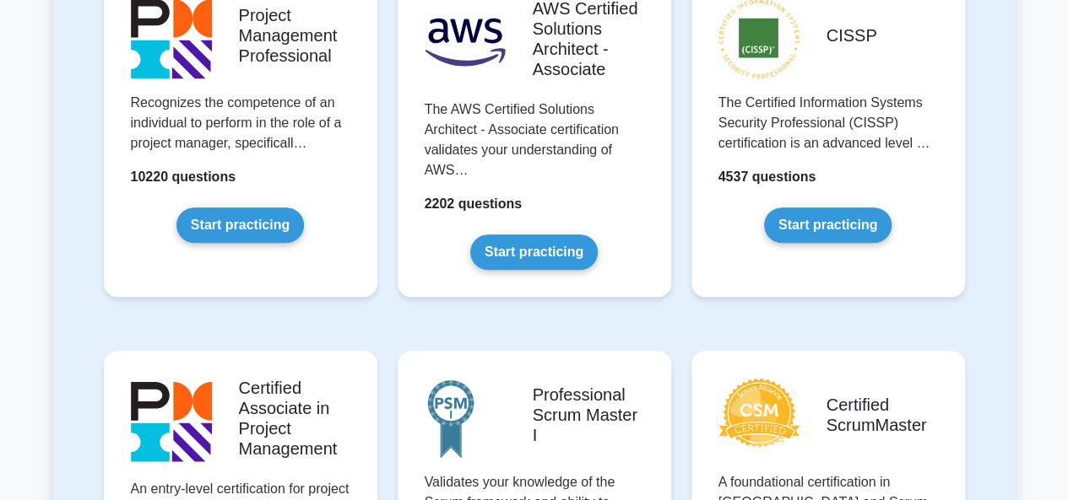
click at [195, 208] on link "Start practicing" at bounding box center [239, 225] width 127 height 35
